Goal: Task Accomplishment & Management: Use online tool/utility

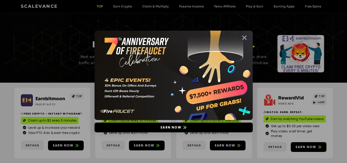
click at [242, 37] on icon "Close" at bounding box center [244, 37] width 6 height 6
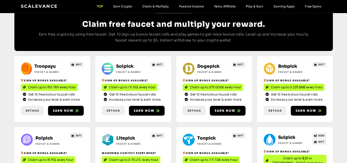
scroll to position [283, 0]
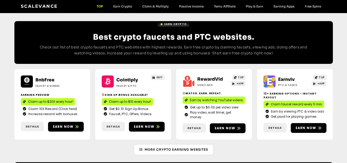
scroll to position [430, 0]
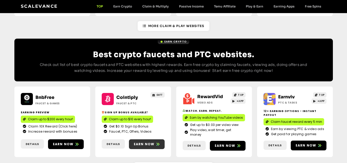
click at [142, 139] on link "Earn now" at bounding box center [147, 144] width 36 height 10
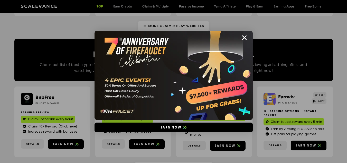
click at [252, 43] on img at bounding box center [174, 75] width 158 height 89
click at [243, 36] on icon "Close" at bounding box center [244, 37] width 6 height 6
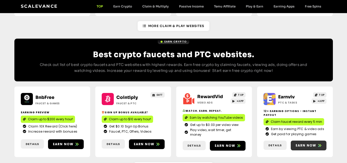
click at [302, 143] on span "Earn now" at bounding box center [306, 145] width 21 height 5
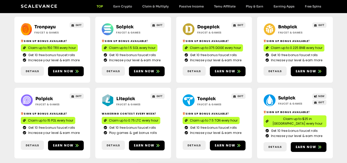
scroll to position [275, 0]
